Goal: Task Accomplishment & Management: Use online tool/utility

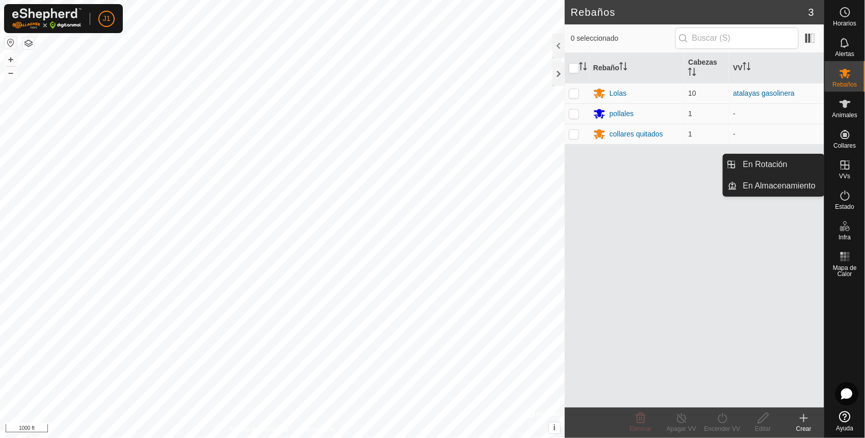
click at [846, 169] on icon at bounding box center [845, 165] width 9 height 9
click at [755, 163] on link "En Rotación" at bounding box center [780, 164] width 87 height 20
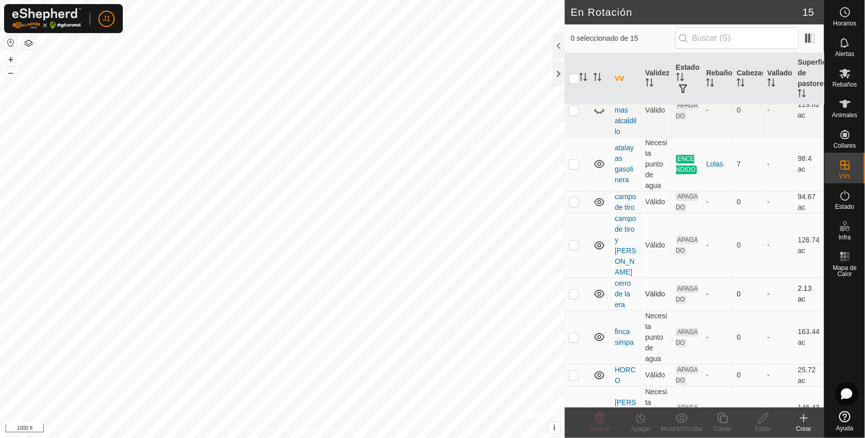
scroll to position [127, 0]
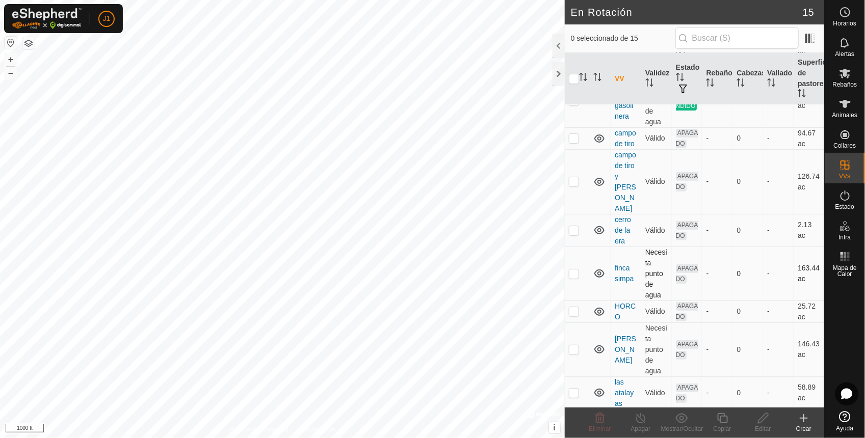
click at [574, 278] on p-checkbox at bounding box center [574, 274] width 10 height 8
checkbox input "true"
click at [765, 422] on icon at bounding box center [763, 418] width 13 height 12
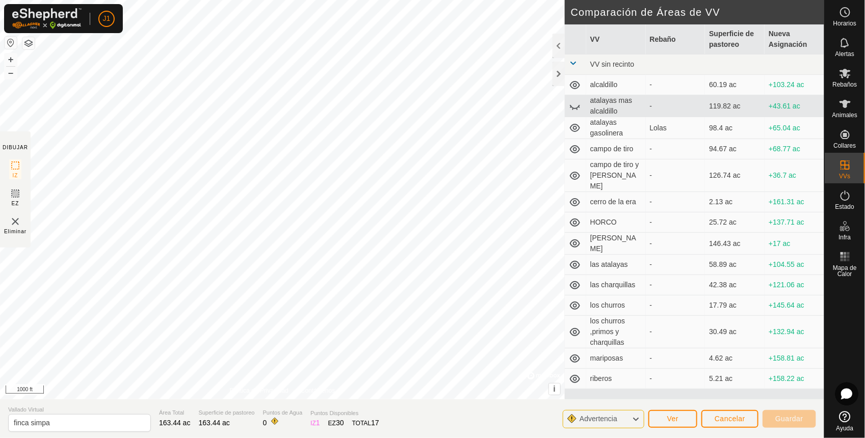
click at [10, 46] on button "button" at bounding box center [11, 43] width 12 height 12
click at [0, 0] on html "J1 Mi Cuenta Ajustes Cerrar sesión Horarios Alertas Rebaños Animales Collares V…" at bounding box center [432, 219] width 865 height 438
click at [470, 414] on div "DIBUJAR IZ EZ Eliminar Política de Privacidad Contáctenos + – ⇧ i © Mapbox , © …" at bounding box center [412, 219] width 824 height 438
click at [381, 0] on html "J1 Horarios Alertas Rebaños Animales Collares VVs Estado Infra Mapa de Calor Ay…" at bounding box center [432, 219] width 865 height 438
click at [725, 416] on span "Cancelar" at bounding box center [730, 419] width 31 height 8
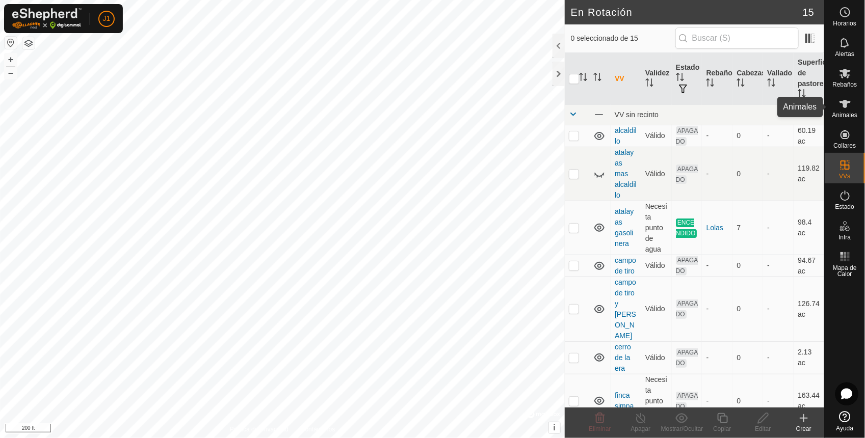
click at [845, 109] on icon at bounding box center [845, 104] width 12 height 12
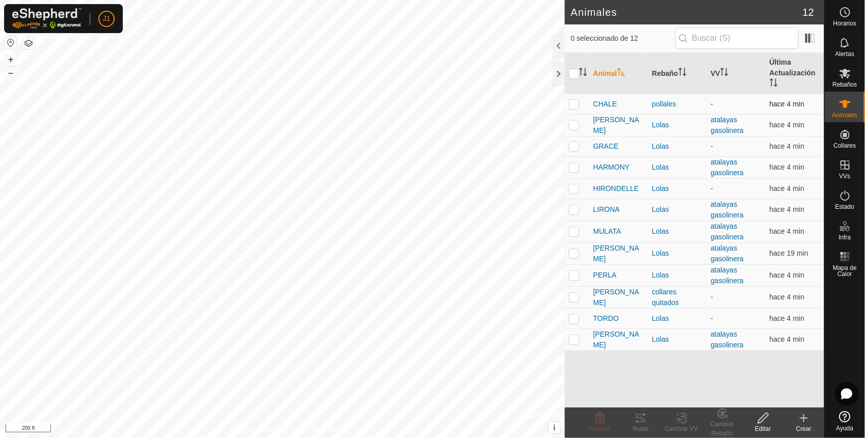
click at [571, 103] on p-checkbox at bounding box center [574, 104] width 10 height 8
checkbox input "true"
click at [636, 415] on icon at bounding box center [641, 418] width 12 height 12
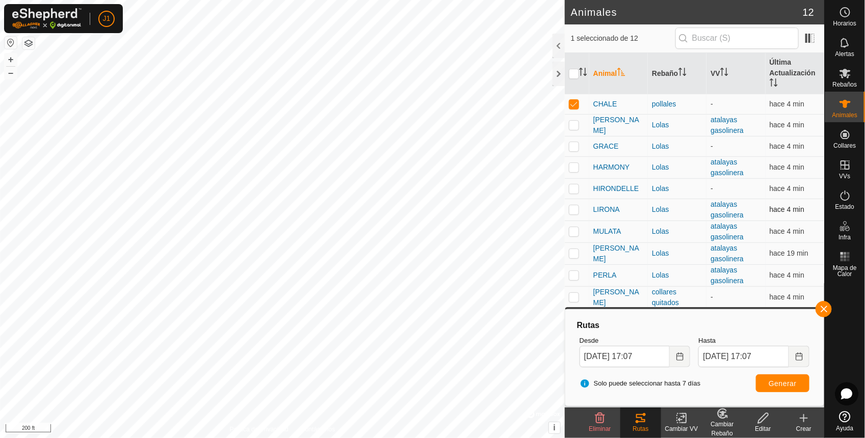
click at [586, 213] on div "Animales 12 1 seleccionado de 12 Animal Rebaño VV Última Actualización CHALE po…" at bounding box center [412, 219] width 824 height 438
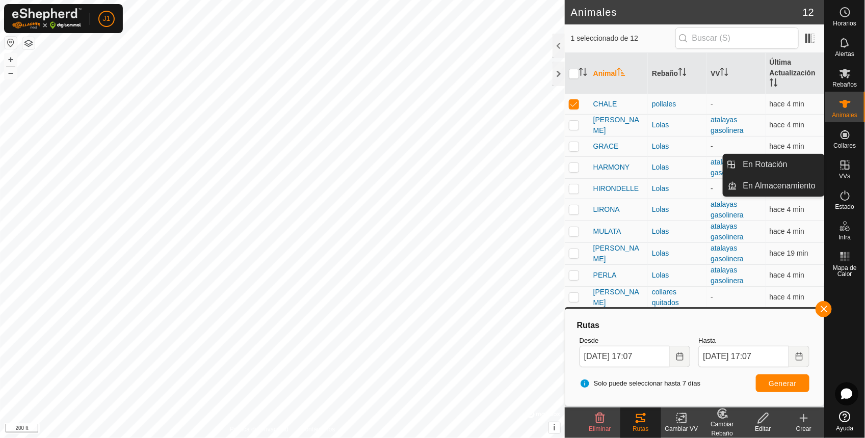
click at [840, 172] on es-virtualpaddocks-svg-icon at bounding box center [845, 165] width 18 height 16
click at [778, 165] on link "En Rotación" at bounding box center [780, 164] width 87 height 20
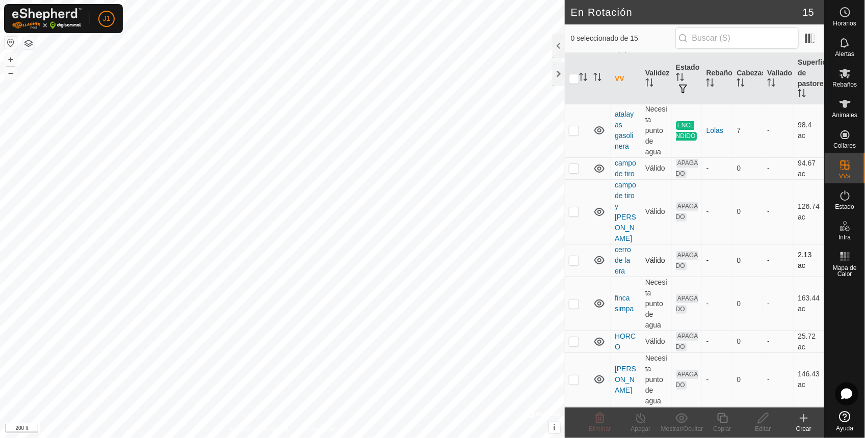
scroll to position [127, 0]
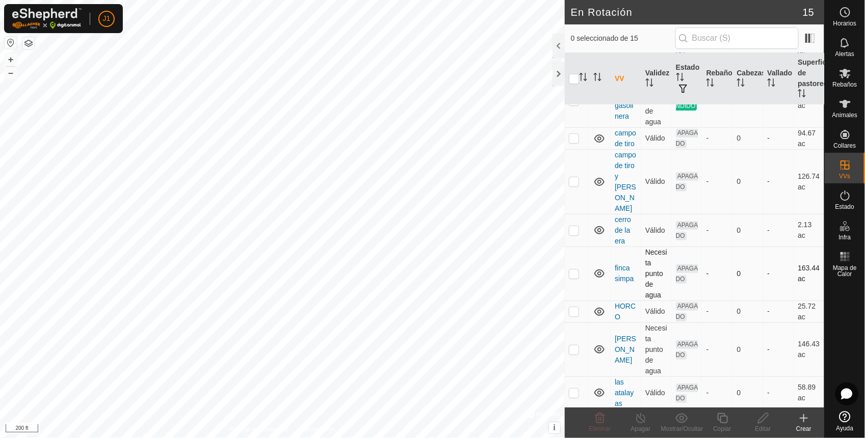
click at [571, 277] on p-checkbox at bounding box center [574, 274] width 10 height 8
checkbox input "true"
click at [767, 414] on icon at bounding box center [763, 418] width 13 height 12
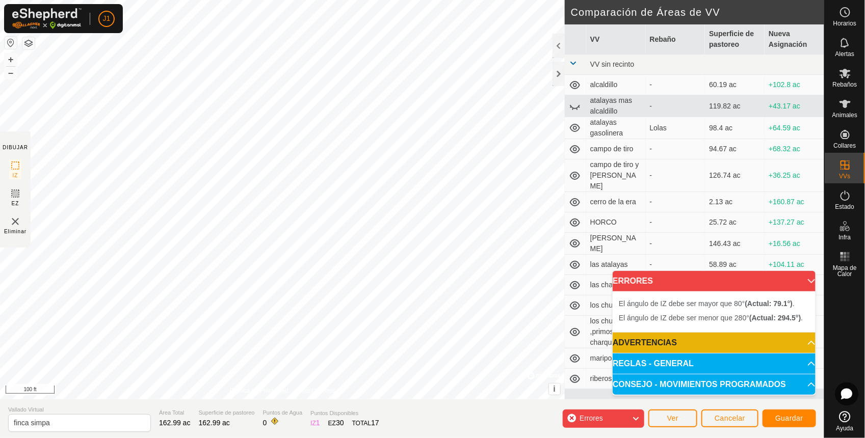
click at [223, 215] on div "El [PERSON_NAME] de IZ debe ser mayor que 80° (Actual: 79.1°) . + – ⇧ i © Mapbo…" at bounding box center [282, 200] width 565 height 400
click at [284, 210] on div "El [PERSON_NAME] de IZ debe ser menor que 280° (Actual: 288.3°) . + – ⇧ i © Map…" at bounding box center [282, 200] width 565 height 400
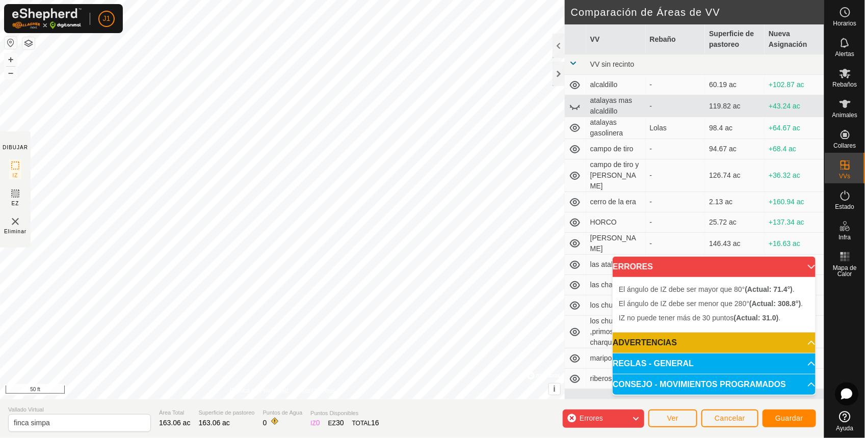
click at [397, 307] on div "El [PERSON_NAME] de IZ debe ser menor que 280° (Actual: 308.8°) . + – ⇧ i © Map…" at bounding box center [282, 200] width 565 height 400
click at [95, 167] on div "El [PERSON_NAME] de IZ debe ser mayor que 80° (Actual: 72.6°) . + – ⇧ i © Mapbo…" at bounding box center [282, 200] width 565 height 400
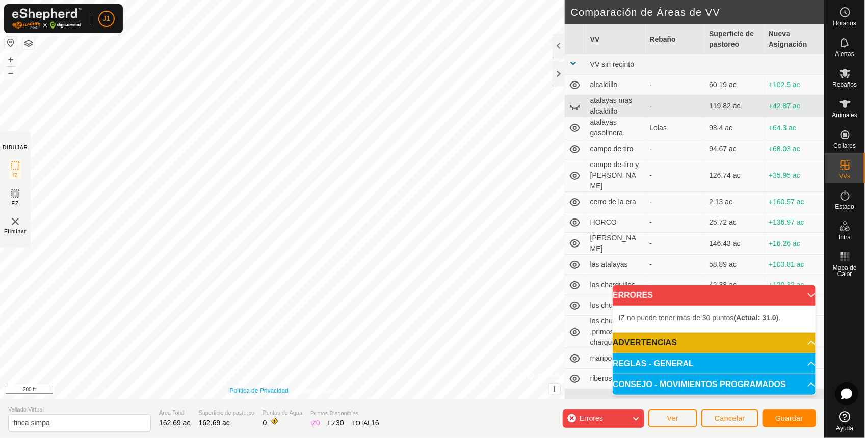
drag, startPoint x: 95, startPoint y: 153, endPoint x: 260, endPoint y: 388, distance: 287.2
click at [259, 388] on div "Política de Privacidad Contáctenos El [PERSON_NAME] de IZ debe ser menor que 28…" at bounding box center [282, 200] width 565 height 400
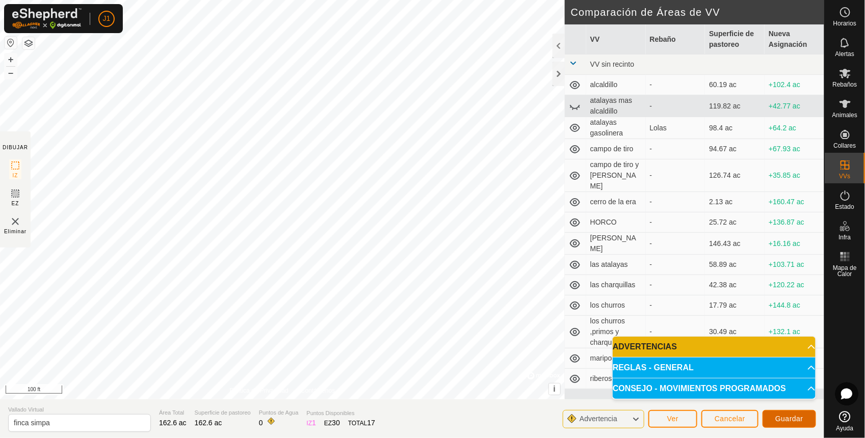
click at [783, 420] on span "Guardar" at bounding box center [789, 419] width 28 height 8
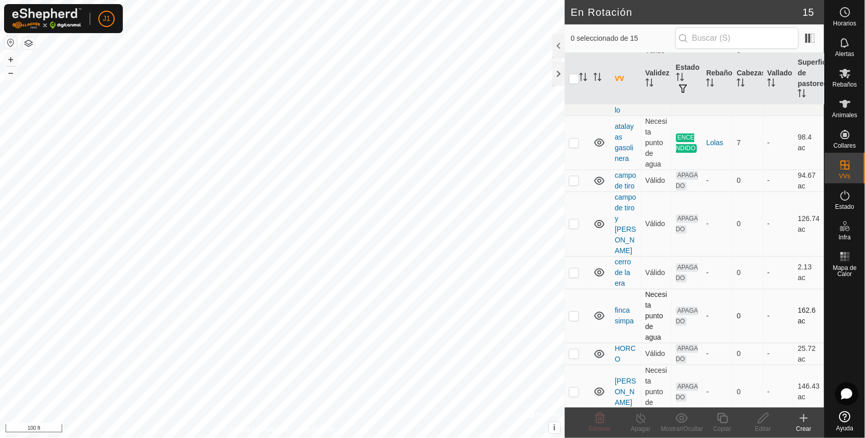
scroll to position [127, 0]
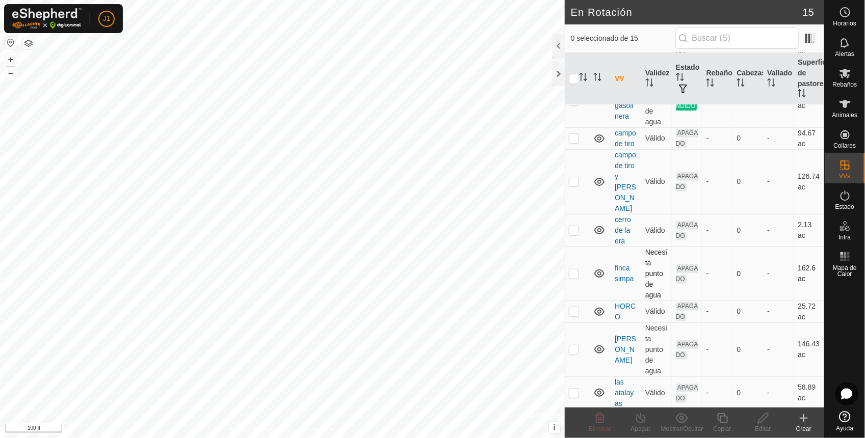
click at [573, 274] on p-checkbox at bounding box center [574, 274] width 10 height 8
checkbox input "true"
click at [766, 420] on icon at bounding box center [763, 418] width 13 height 12
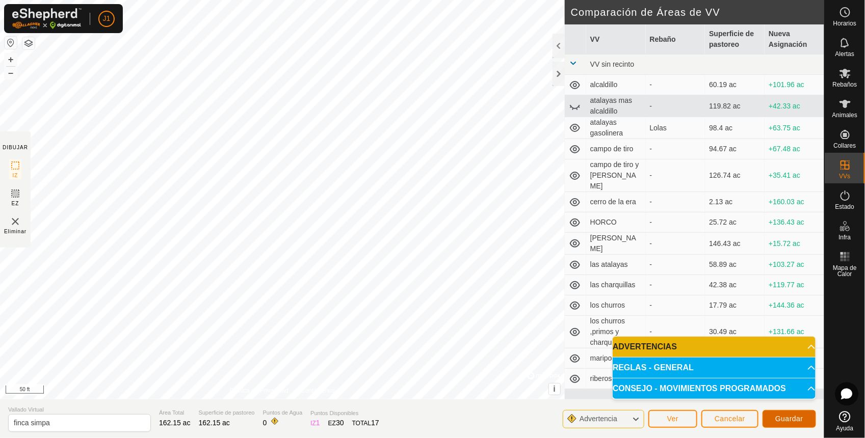
click at [794, 422] on span "Guardar" at bounding box center [789, 419] width 28 height 8
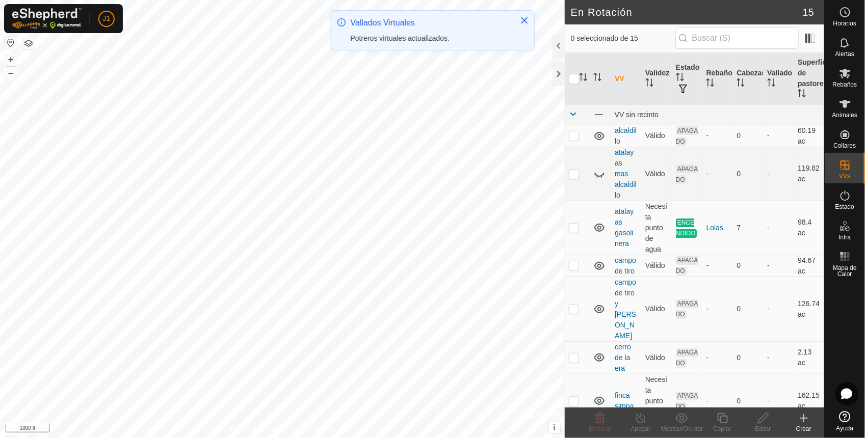
click at [865, 190] on html "J1 Horarios Alertas Rebaños Animales Collares VVs Estado Infra Mapa de Calor Ay…" at bounding box center [432, 219] width 865 height 438
